Goal: Task Accomplishment & Management: Manage account settings

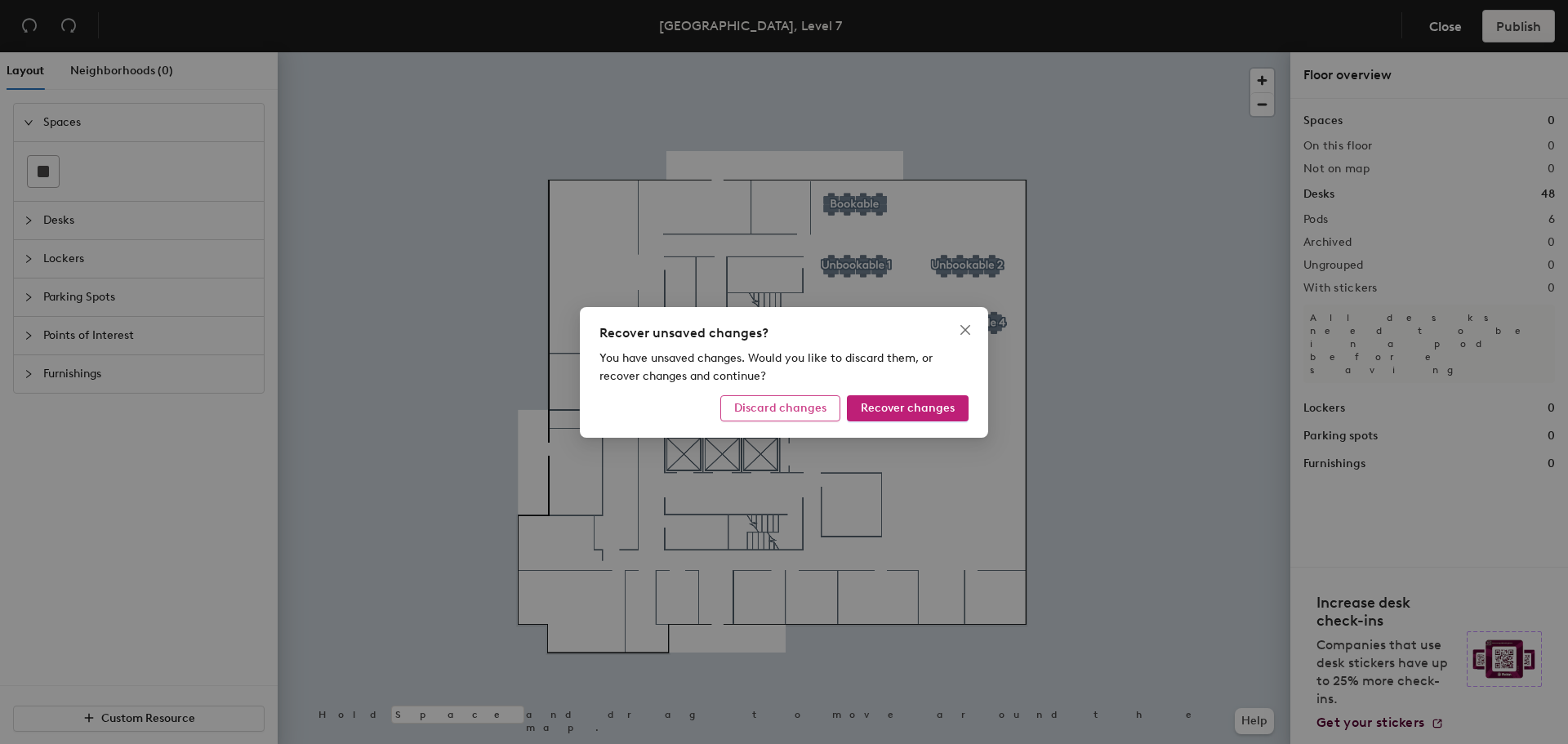
click at [787, 411] on span "Discard changes" at bounding box center [780, 408] width 92 height 14
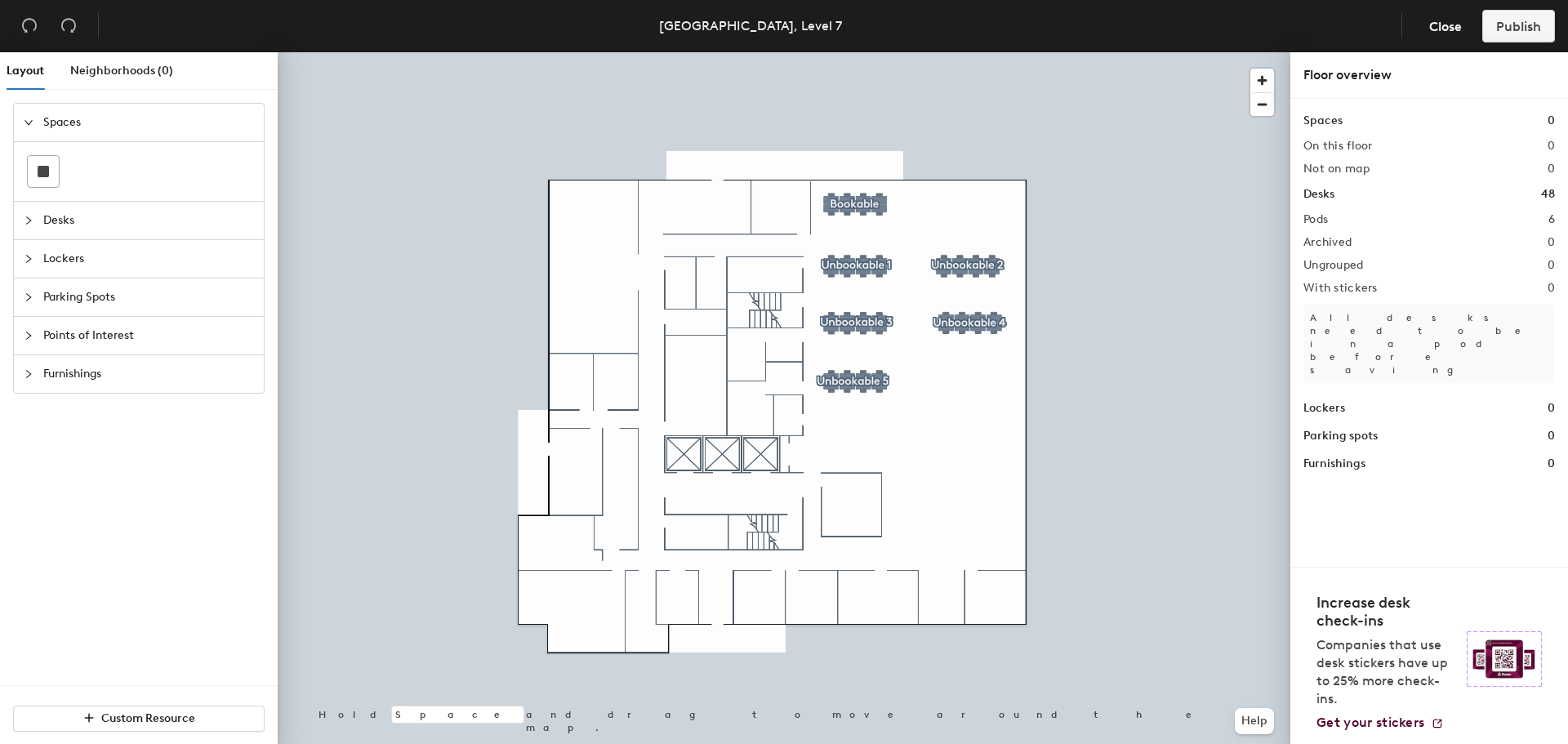
click at [30, 221] on icon "collapsed" at bounding box center [28, 220] width 10 height 10
